Goal: Information Seeking & Learning: Check status

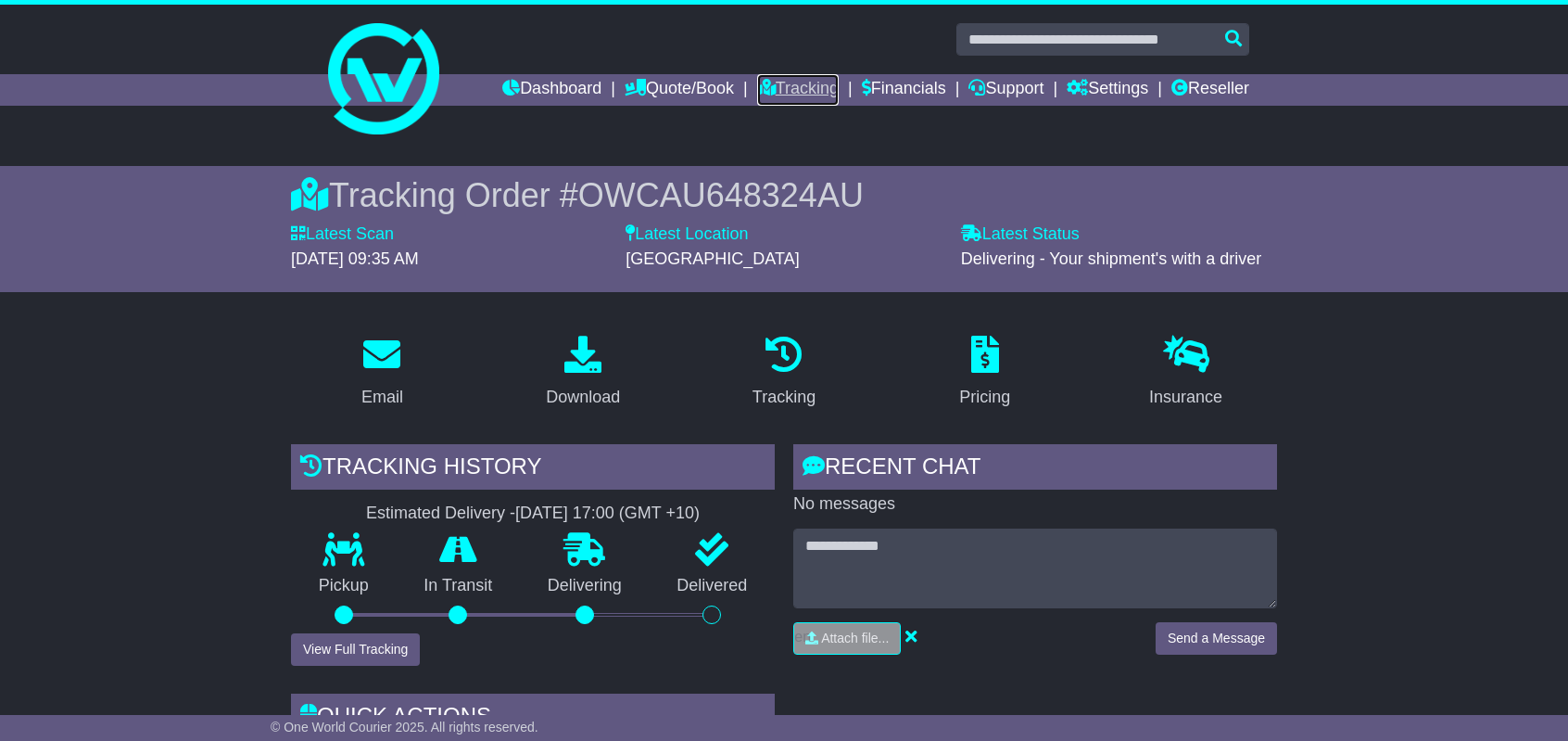
click at [803, 86] on link "Tracking" at bounding box center [798, 90] width 82 height 32
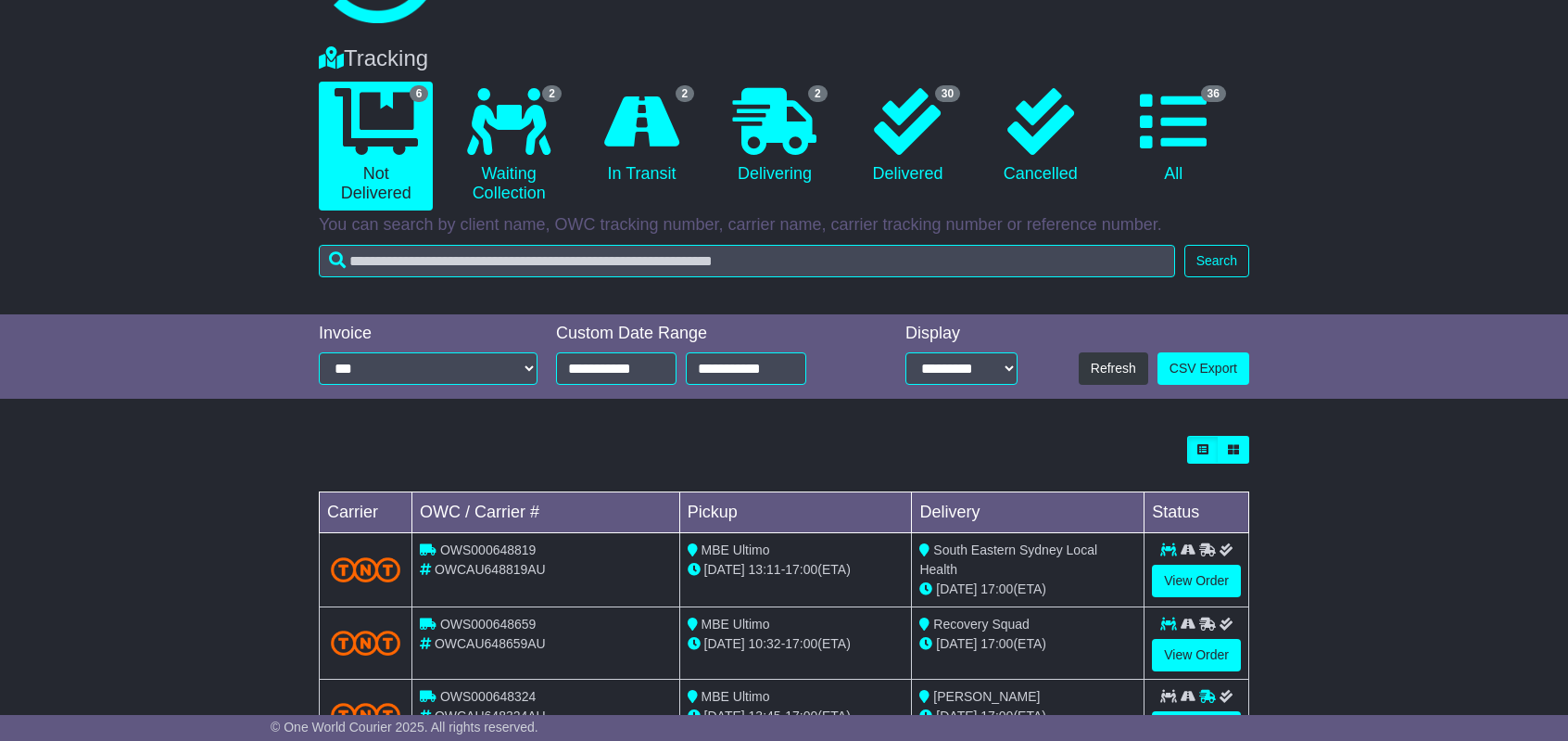
scroll to position [279, 0]
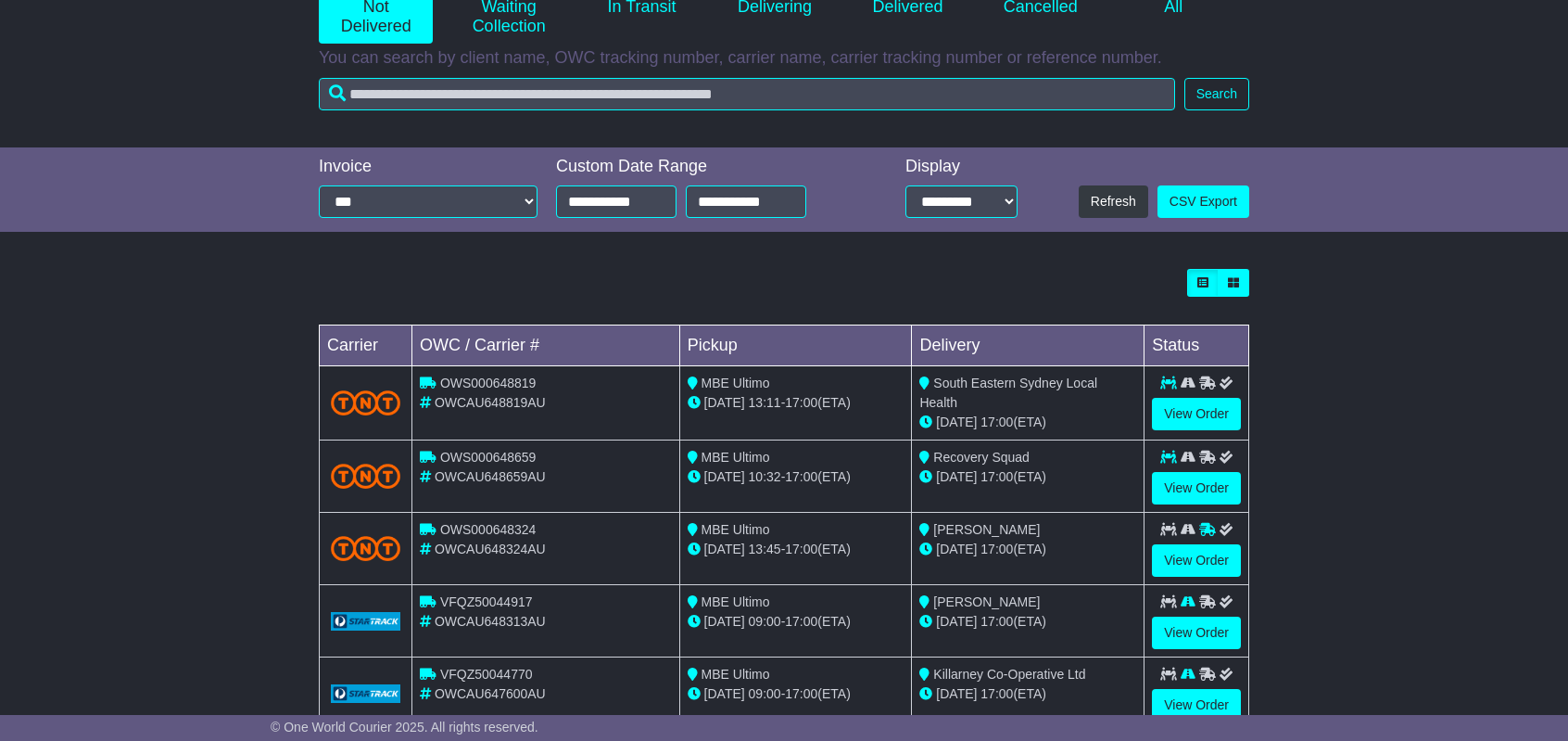
click at [522, 406] on span "OWCAU648819AU" at bounding box center [489, 402] width 111 height 15
copy span "OWCAU648819AU"
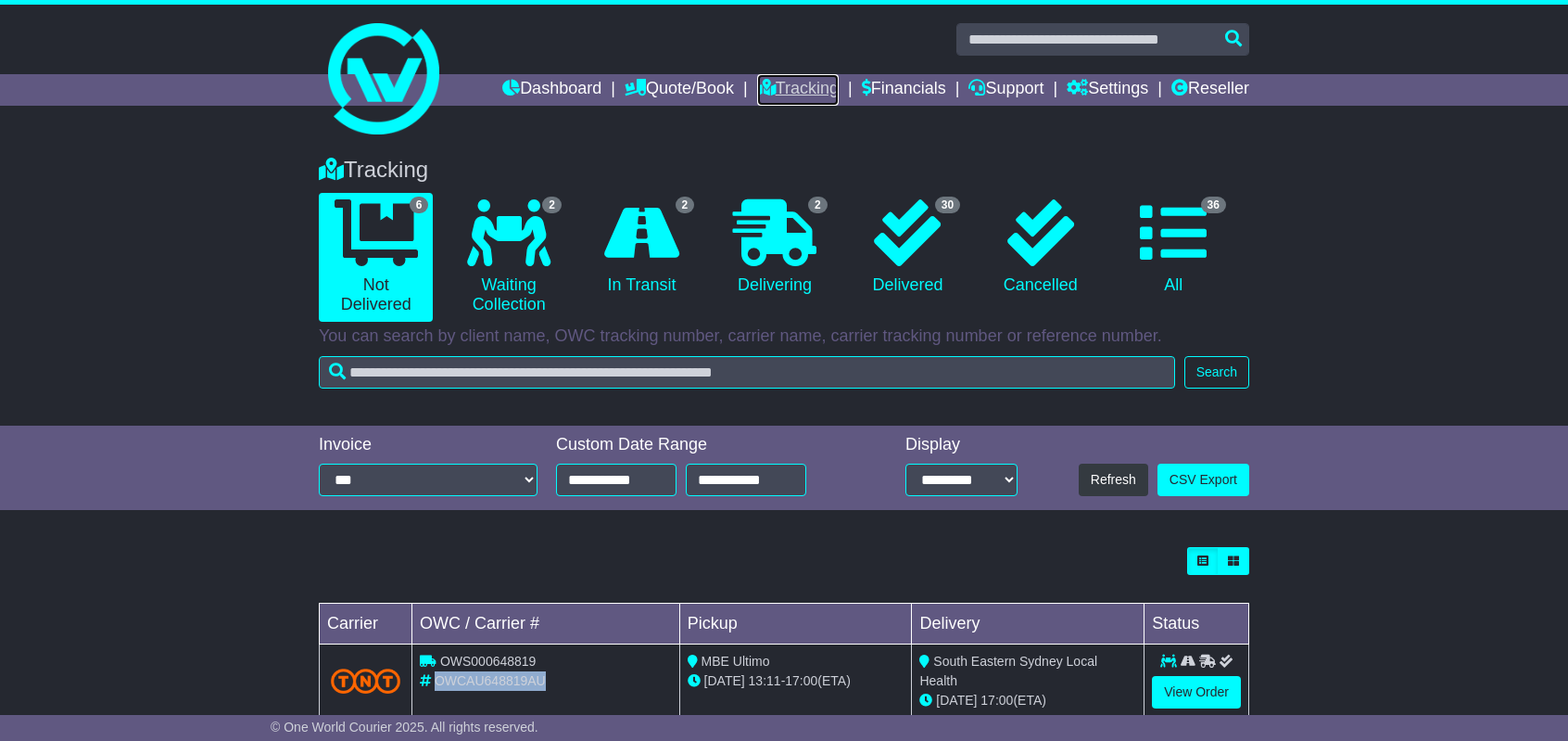
click at [808, 87] on link "Tracking" at bounding box center [798, 90] width 82 height 32
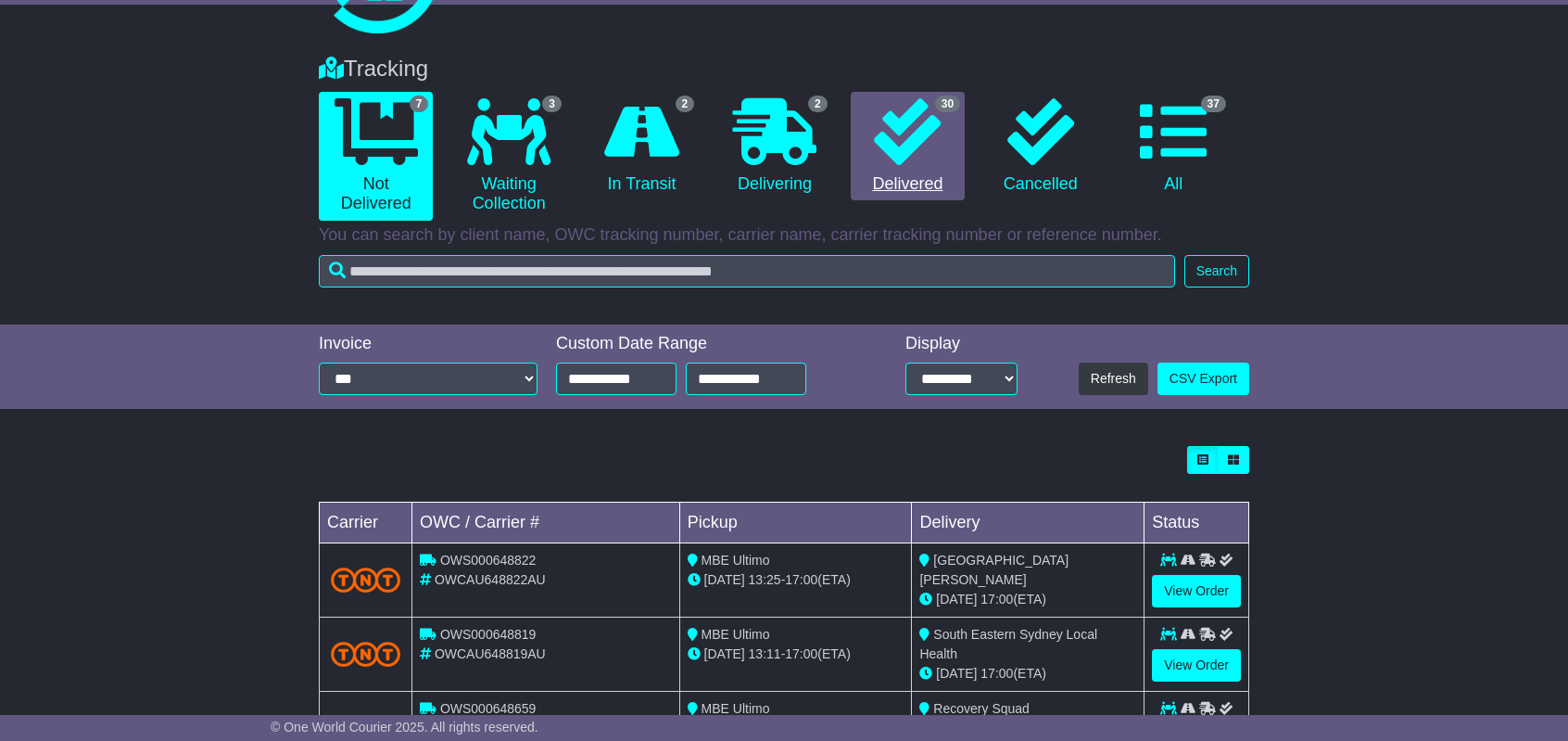
scroll to position [279, 0]
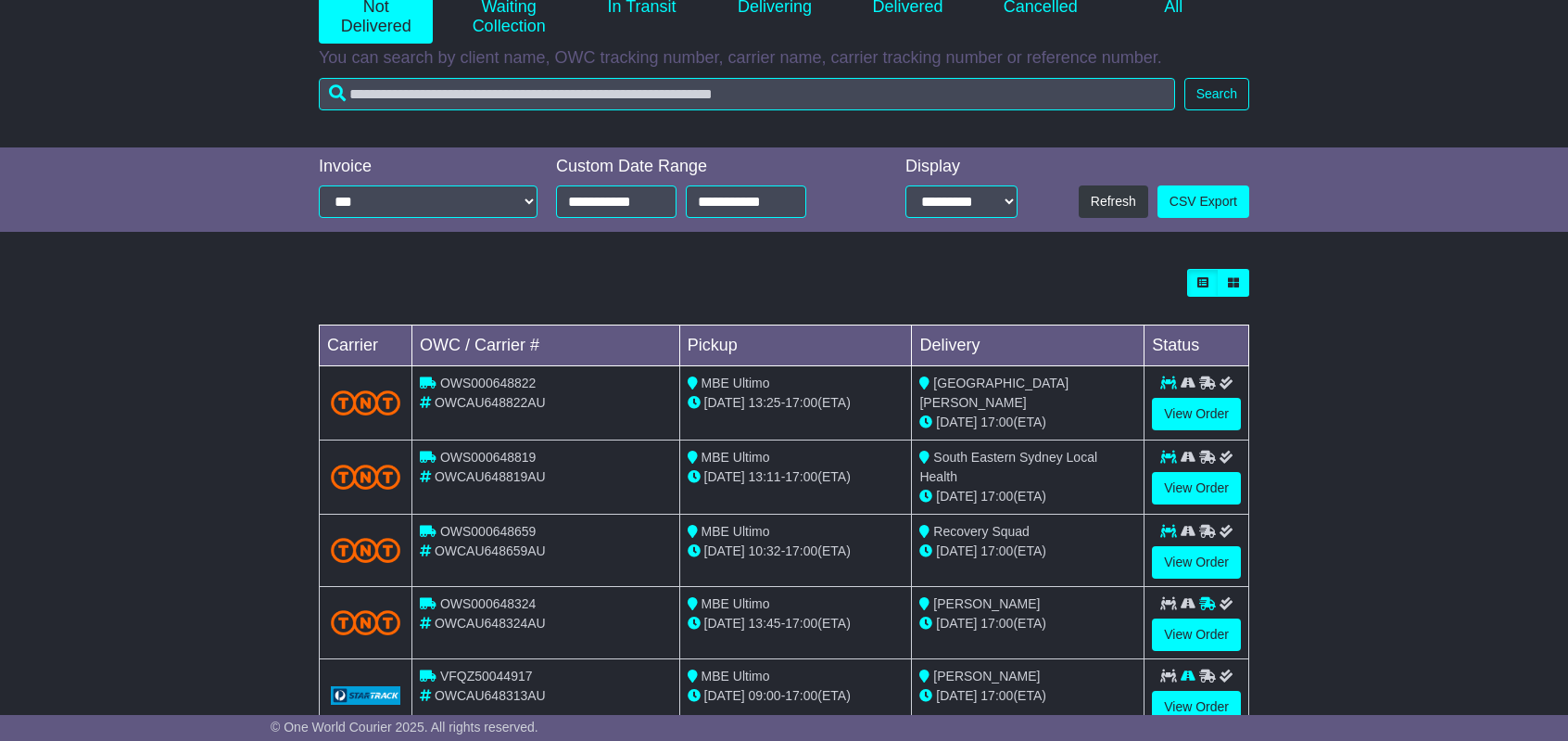
click at [509, 404] on span "OWCAU648822AU" at bounding box center [489, 402] width 111 height 15
copy span "OWCAU648822AU"
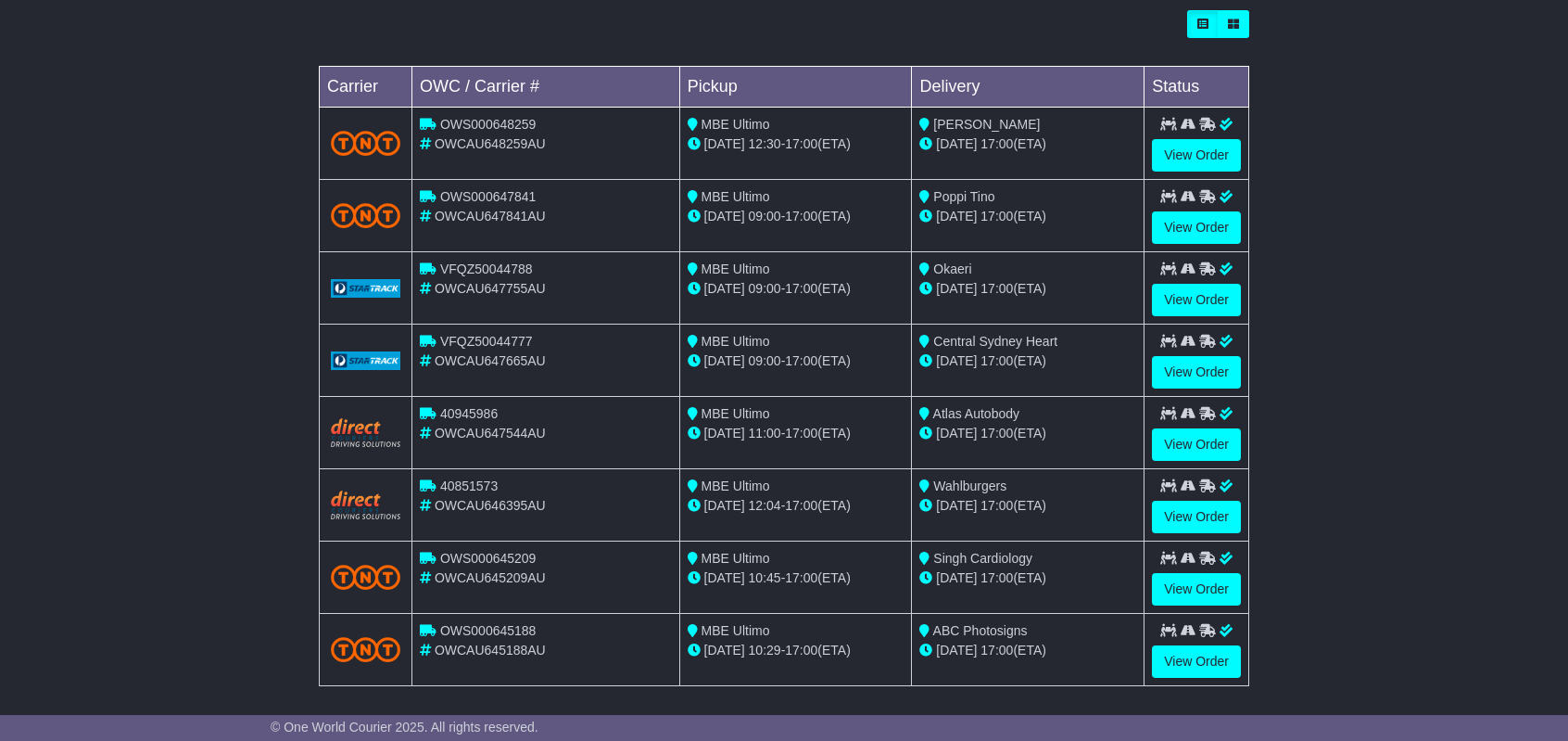
scroll to position [556, 0]
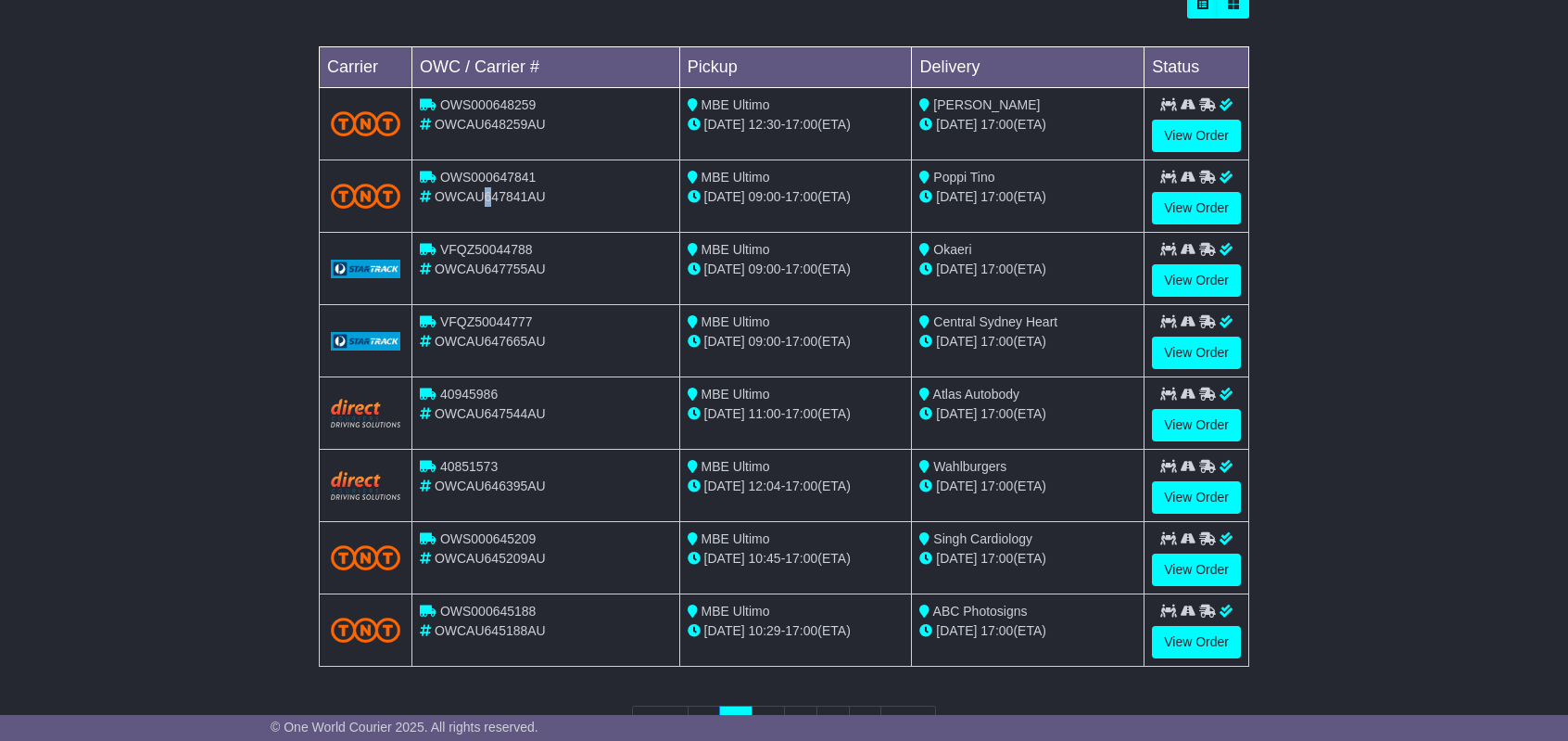
click at [483, 195] on span "OWCAU647841AU" at bounding box center [489, 196] width 111 height 15
click at [483, 196] on span "OWCAU647841AU" at bounding box center [489, 196] width 111 height 15
click at [484, 196] on span "OWCAU647841AU" at bounding box center [489, 196] width 111 height 15
